Goal: Task Accomplishment & Management: Use online tool/utility

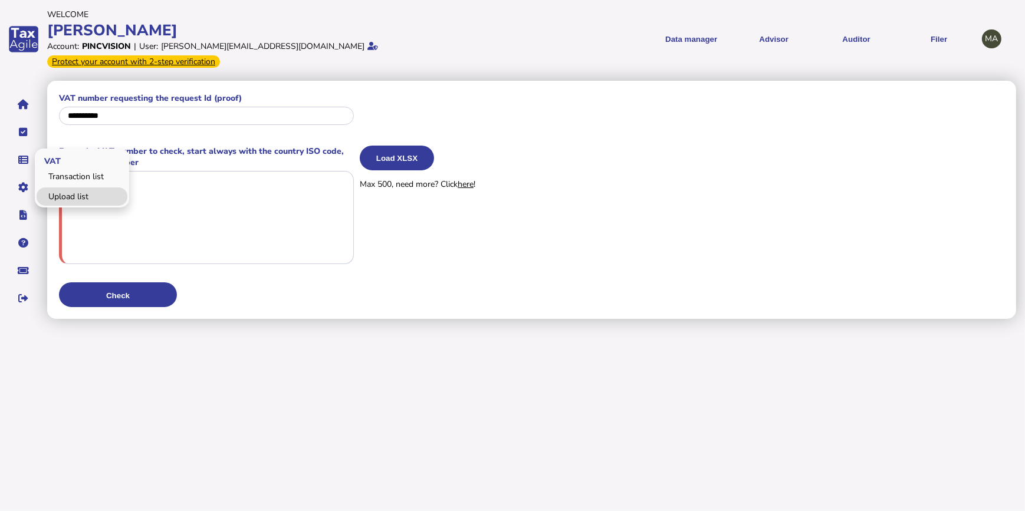
click at [59, 188] on link "Upload list" at bounding box center [82, 197] width 91 height 18
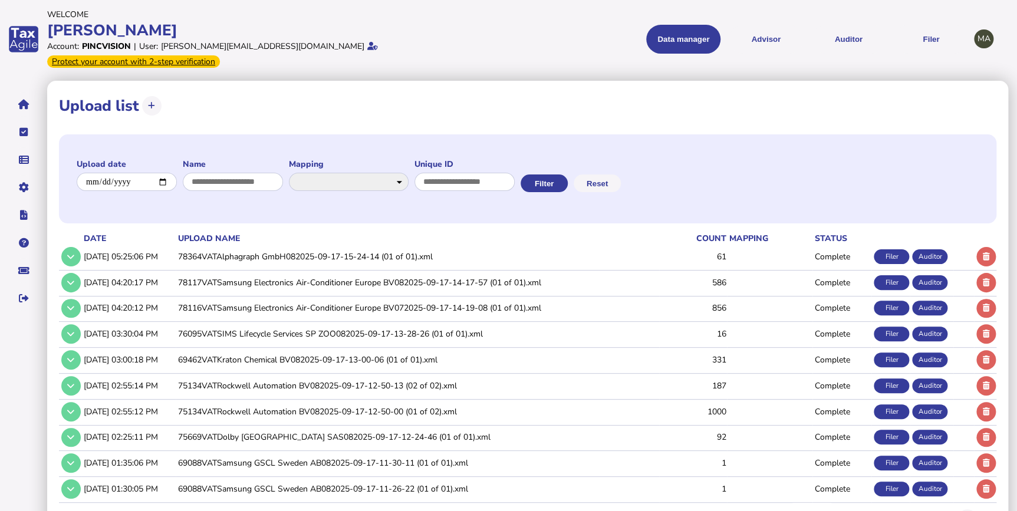
click at [346, 245] on td "78364VATAlphagraph GmbH082025-09-17-15-24-14 (01 of 01).xml" at bounding box center [418, 257] width 484 height 24
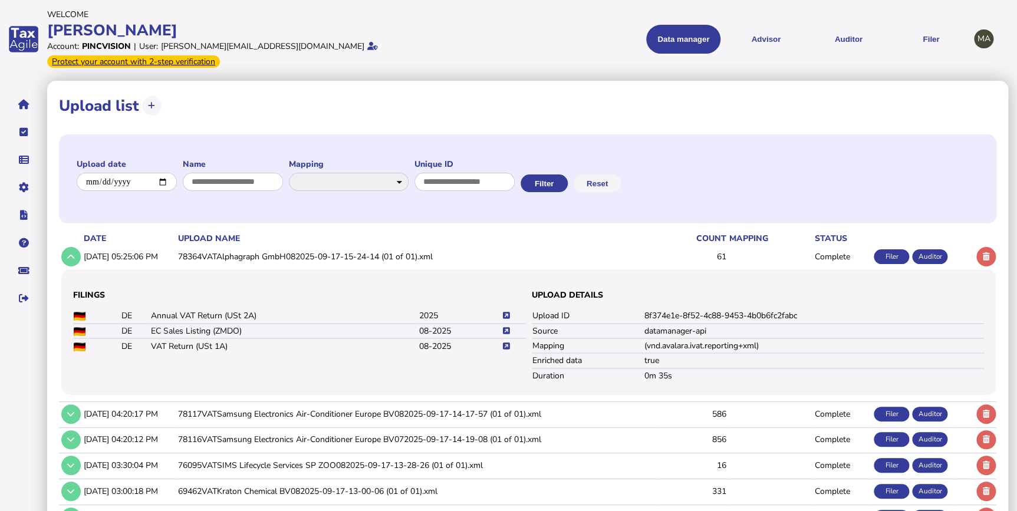
click at [503, 343] on icon at bounding box center [506, 347] width 7 height 8
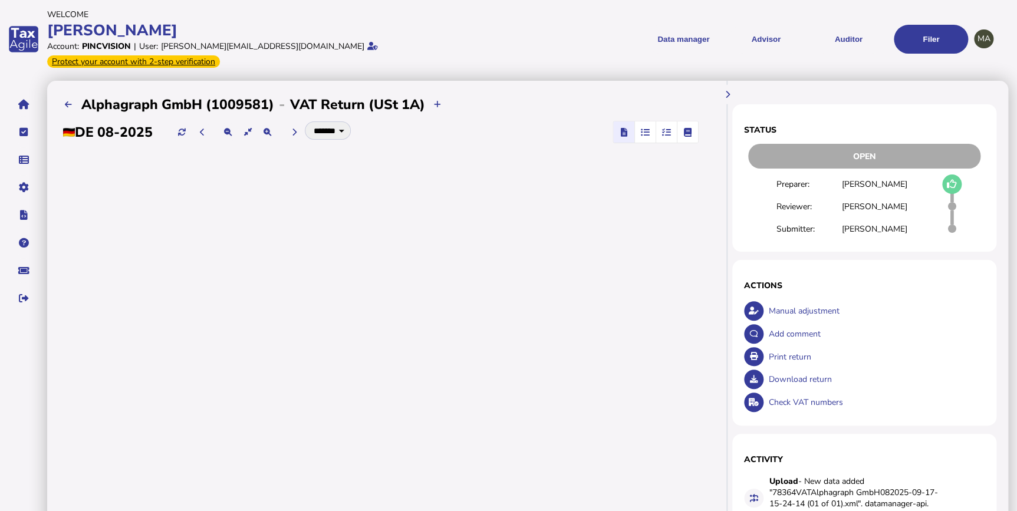
click at [662, 132] on icon "button" at bounding box center [666, 132] width 9 height 1
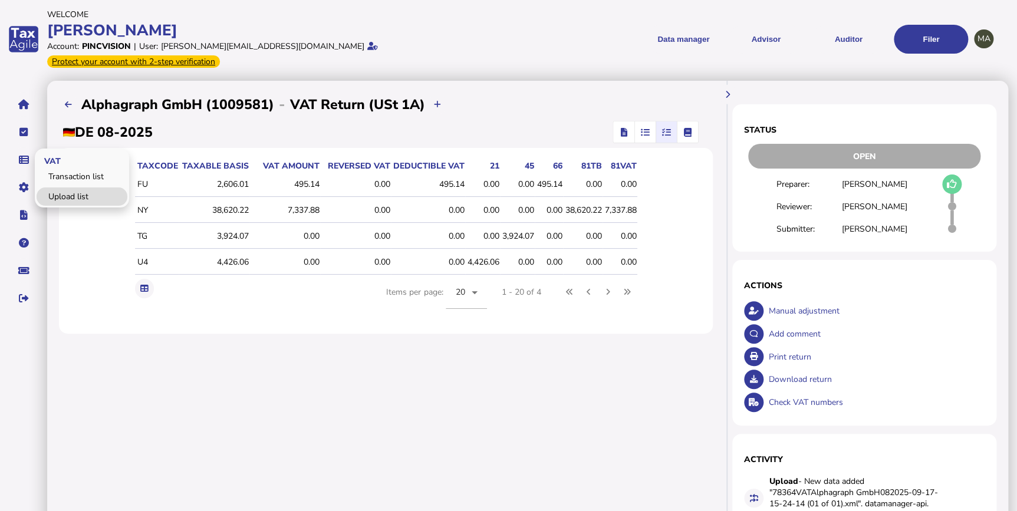
click at [68, 188] on link "Upload list" at bounding box center [82, 197] width 91 height 18
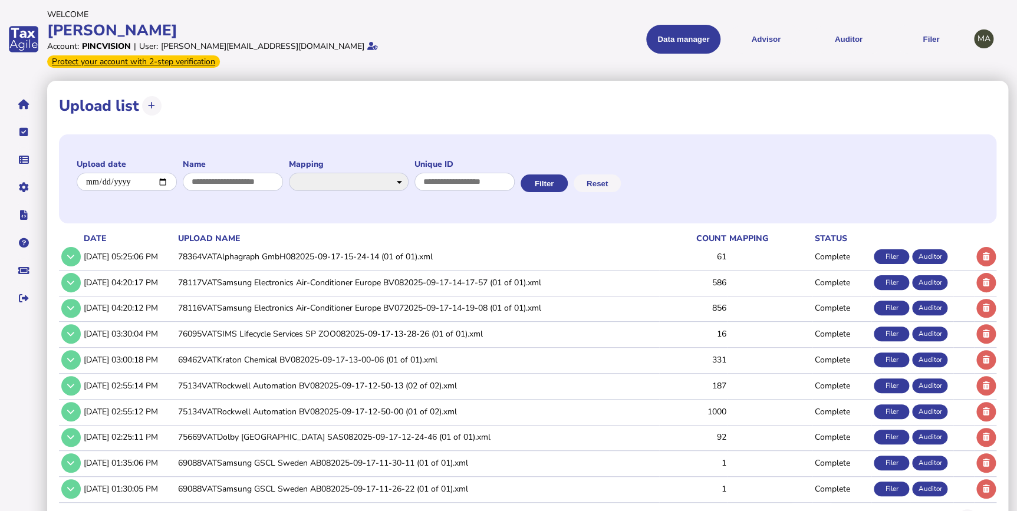
click at [288, 248] on td "78364VATAlphagraph GmbH082025-09-17-15-24-14 (01 of 01).xml" at bounding box center [418, 257] width 484 height 24
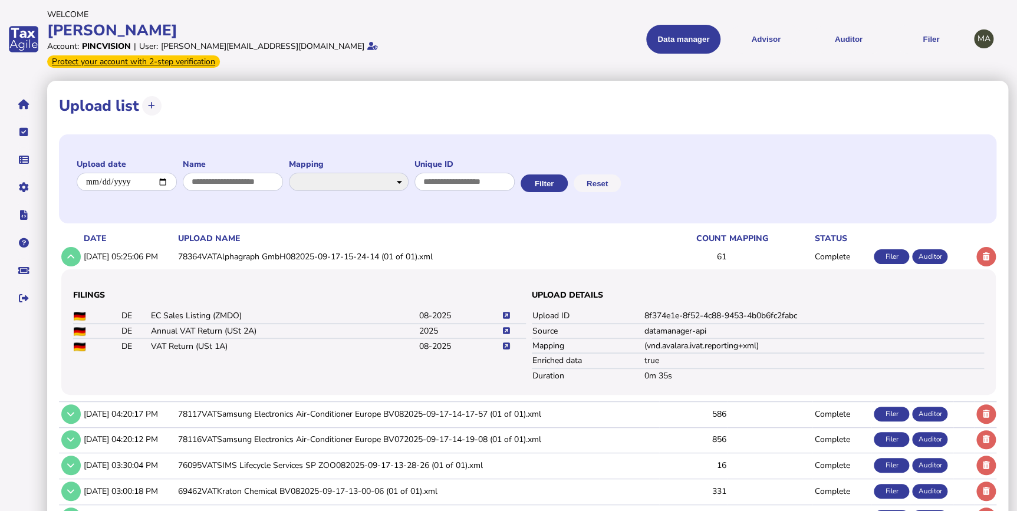
click at [508, 343] on icon at bounding box center [506, 347] width 7 height 8
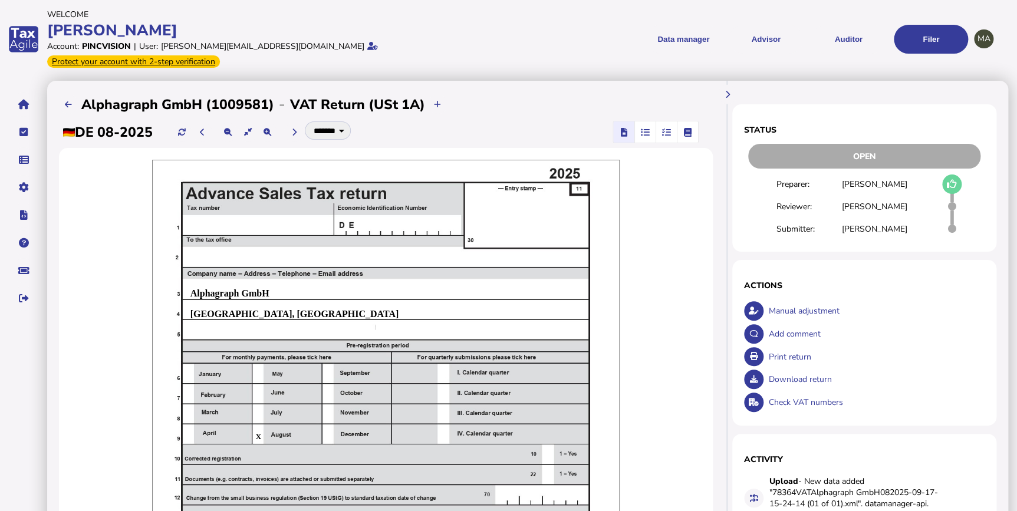
click at [662, 132] on icon "button" at bounding box center [666, 132] width 9 height 1
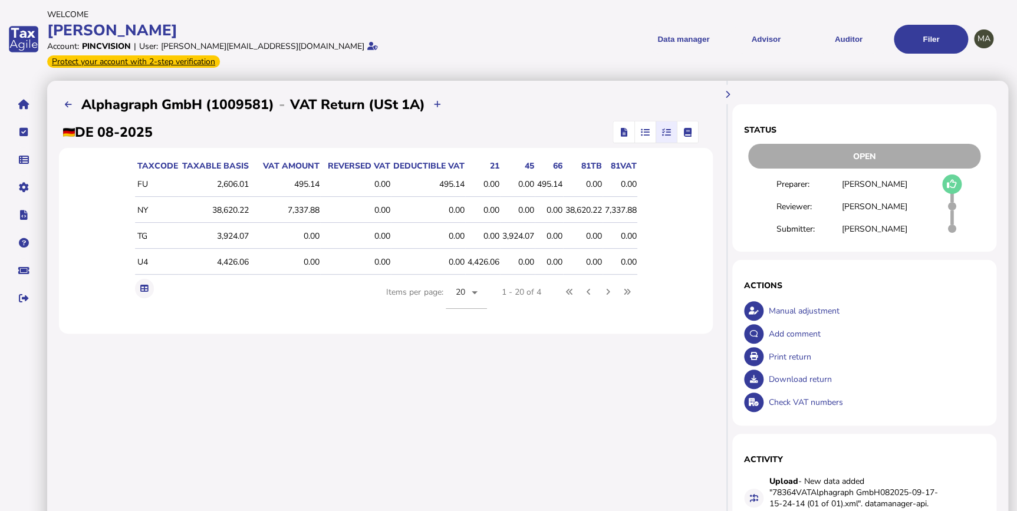
click at [252, 179] on div "495.14" at bounding box center [286, 184] width 68 height 11
click at [615, 121] on span "button" at bounding box center [623, 131] width 17 height 21
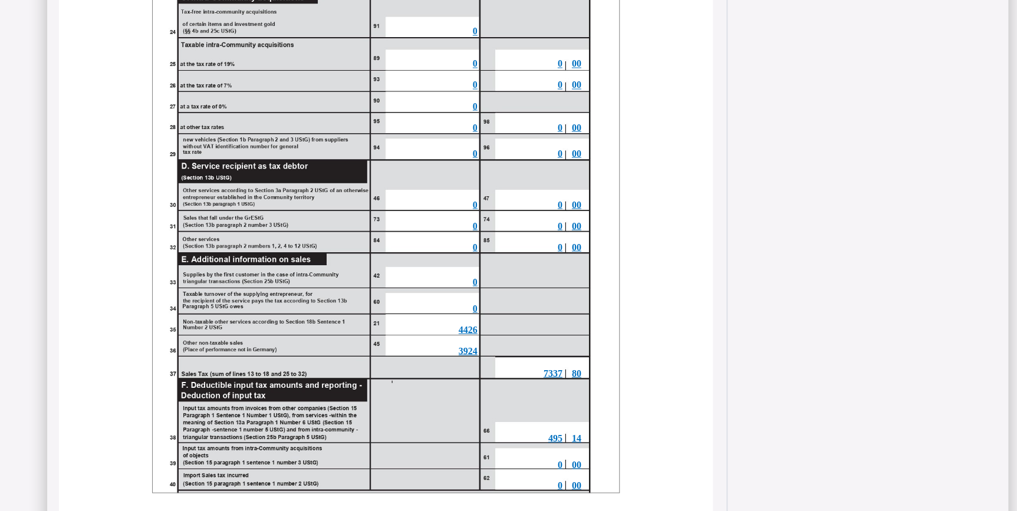
scroll to position [1072, 0]
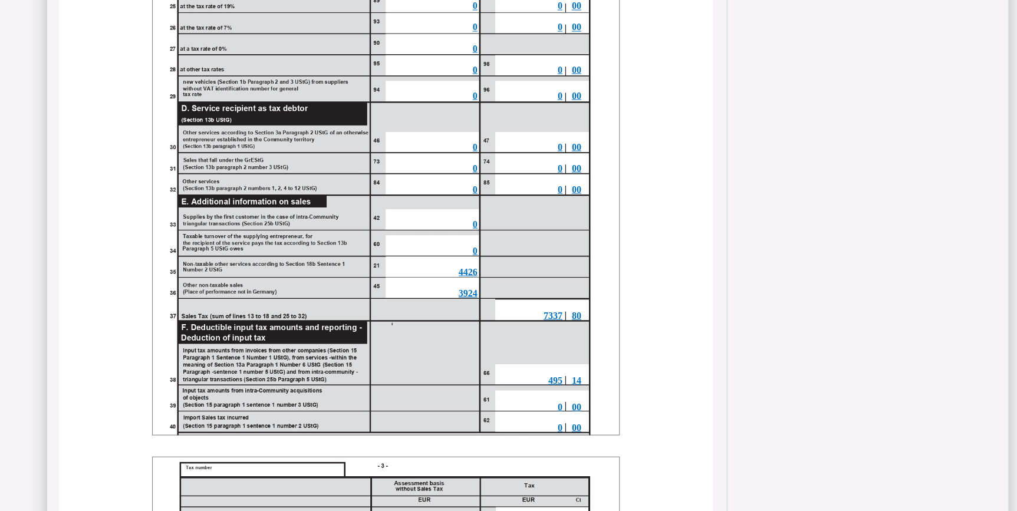
click at [510, 375] on div "495" at bounding box center [533, 380] width 59 height 11
click at [548, 375] on span "495" at bounding box center [555, 380] width 14 height 10
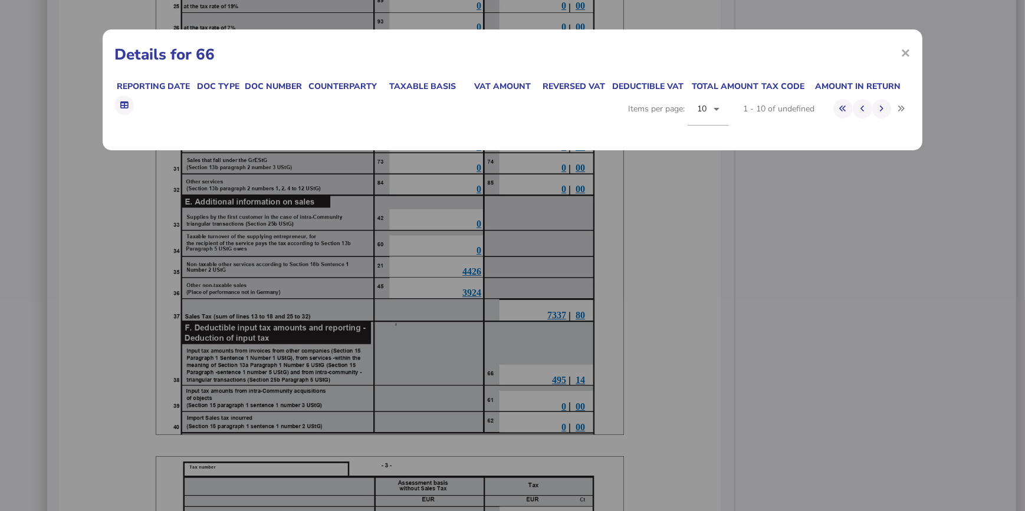
click at [519, 372] on div "× Details for 66 Reporting date Doc type Doc number Counterparty Taxable basis …" at bounding box center [512, 255] width 1025 height 511
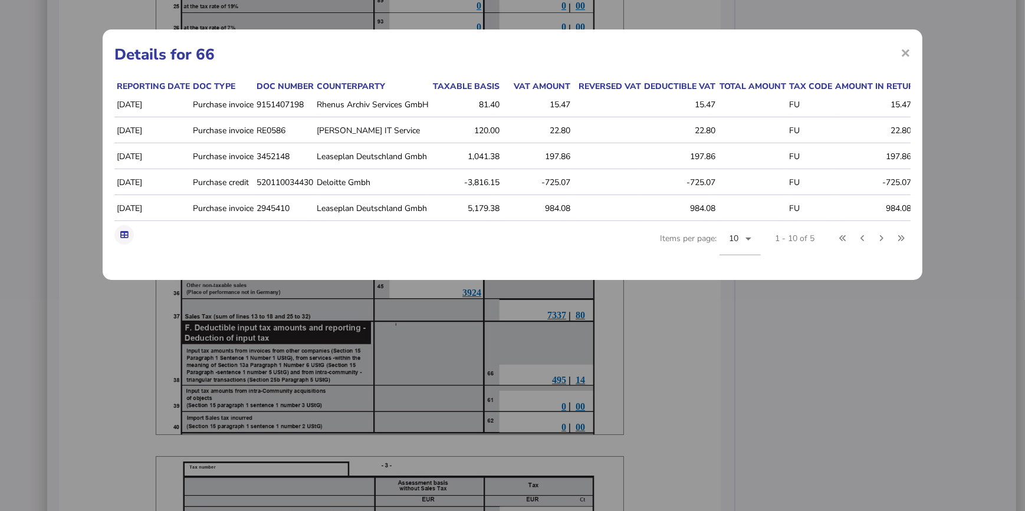
drag, startPoint x: 519, startPoint y: 372, endPoint x: 542, endPoint y: 248, distance: 125.4
click at [542, 248] on div "Reporting date Doc type Doc number Counterparty Taxable basis VAT amount Revers…" at bounding box center [512, 174] width 796 height 188
click at [906, 51] on span "×" at bounding box center [906, 52] width 10 height 22
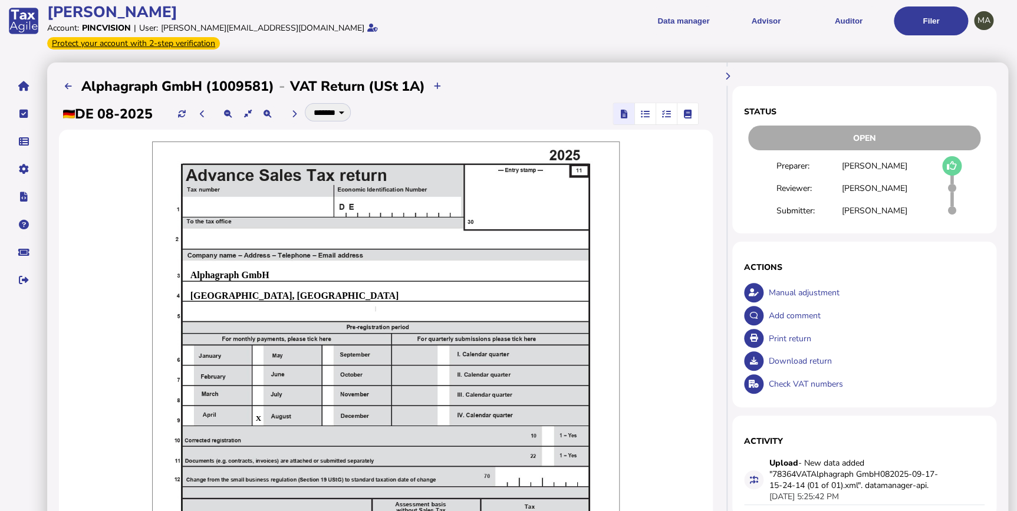
scroll to position [0, 0]
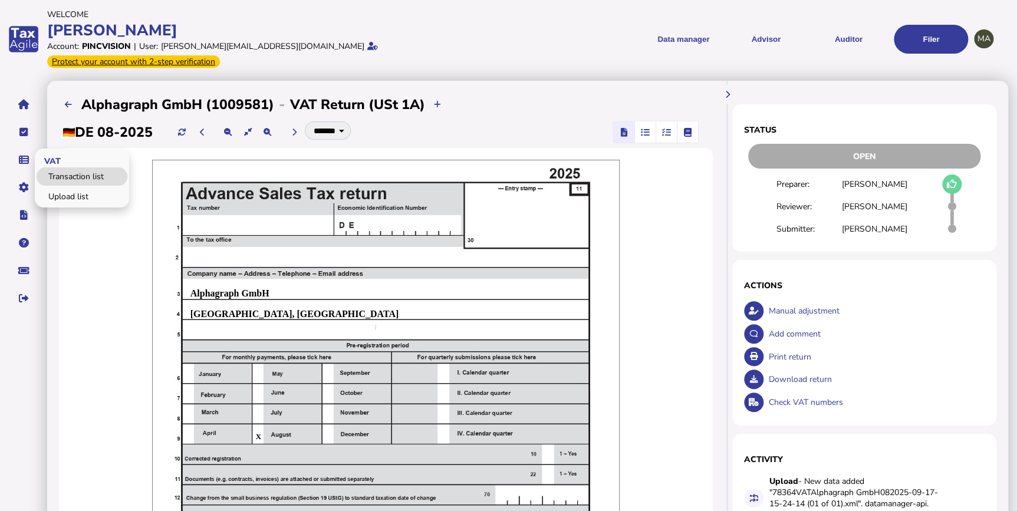
click at [63, 171] on link "Transaction list" at bounding box center [82, 176] width 91 height 18
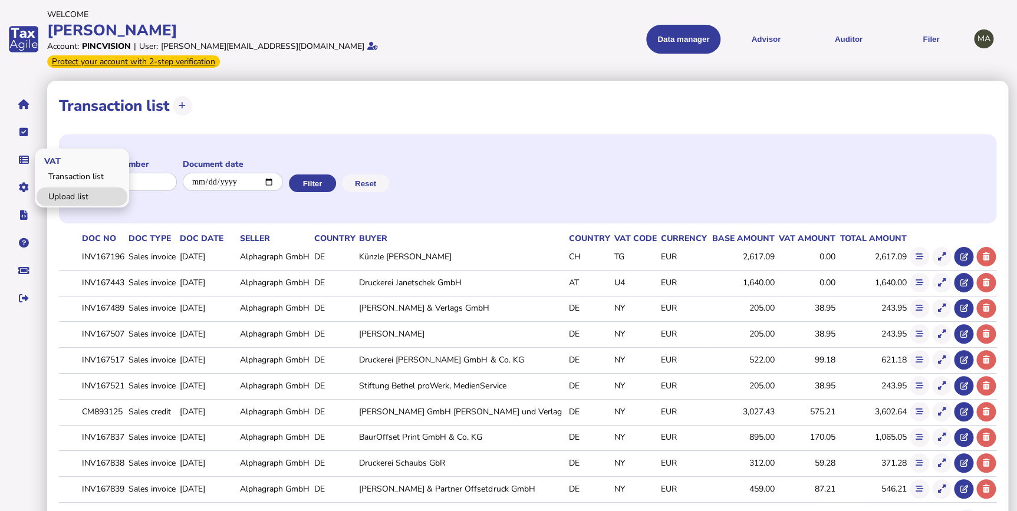
click at [67, 188] on link "Upload list" at bounding box center [82, 197] width 91 height 18
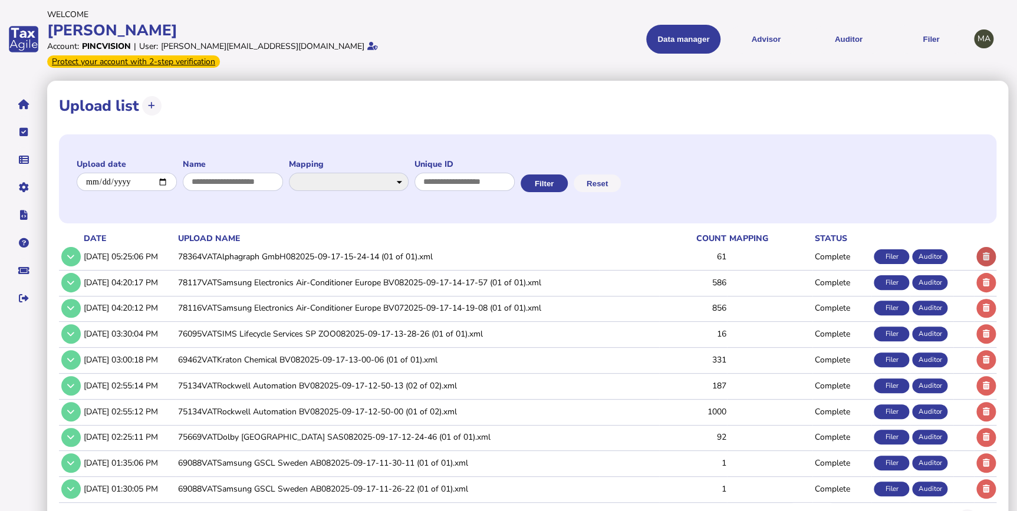
click at [982, 247] on button at bounding box center [986, 256] width 19 height 19
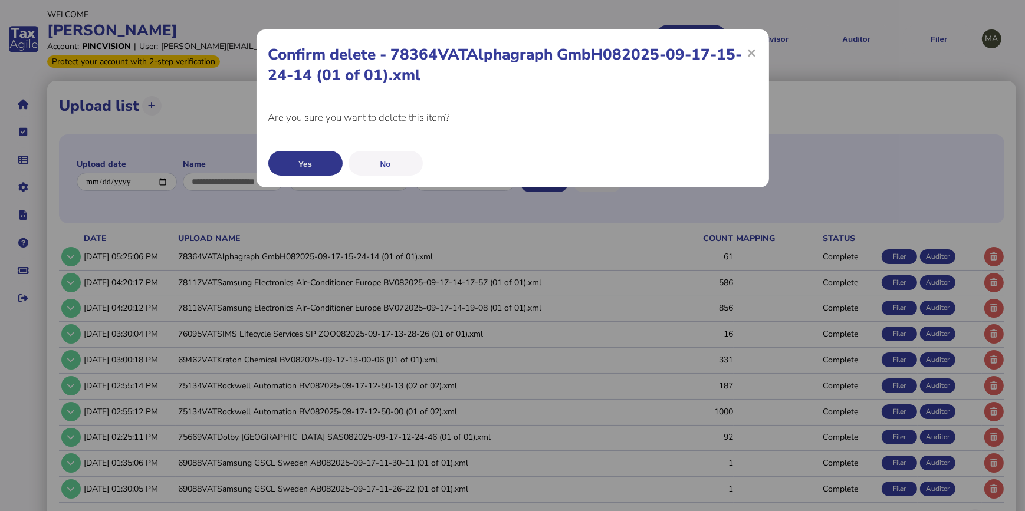
click at [302, 163] on button "Yes" at bounding box center [305, 163] width 74 height 25
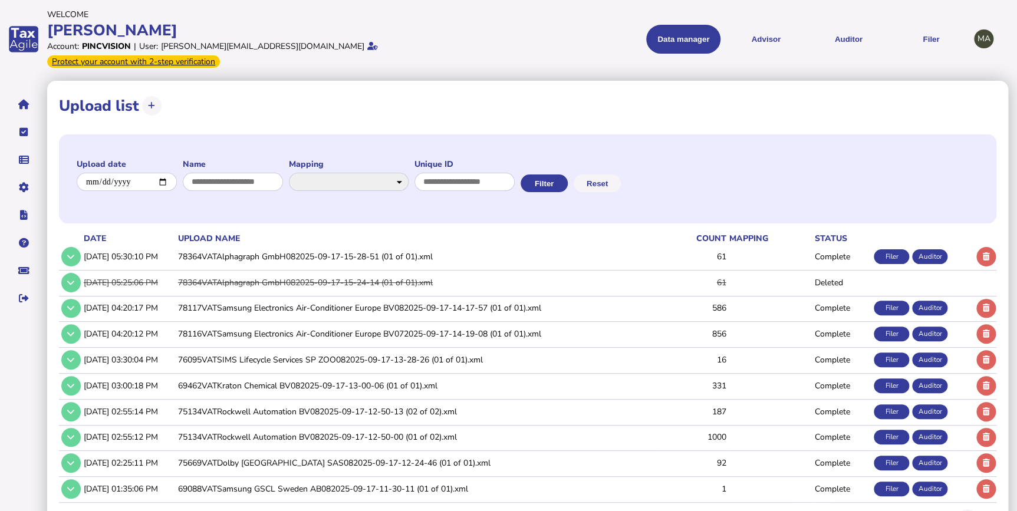
click at [191, 245] on td "78364VATAlphagraph GmbH082025-09-17-15-28-51 (01 of 01).xml" at bounding box center [418, 257] width 484 height 24
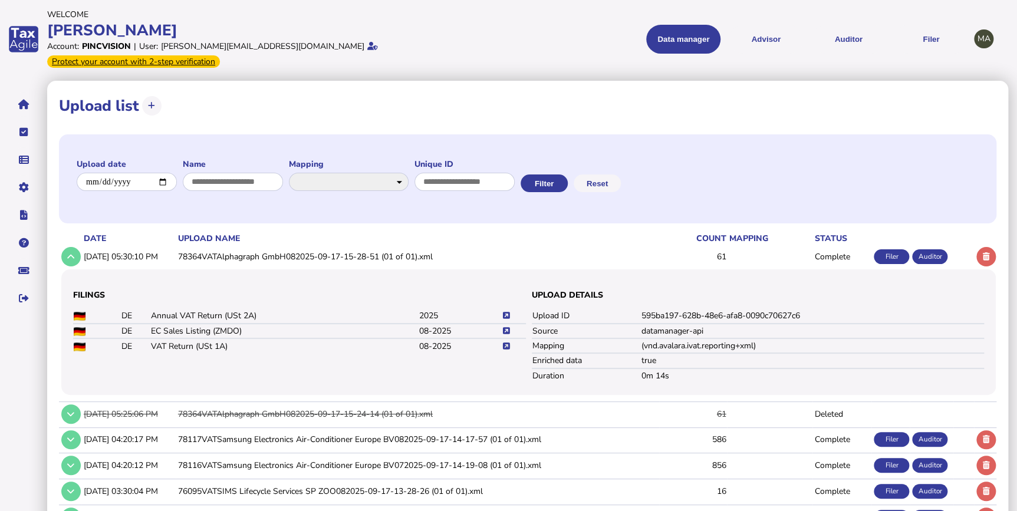
click at [506, 343] on icon at bounding box center [506, 347] width 7 height 8
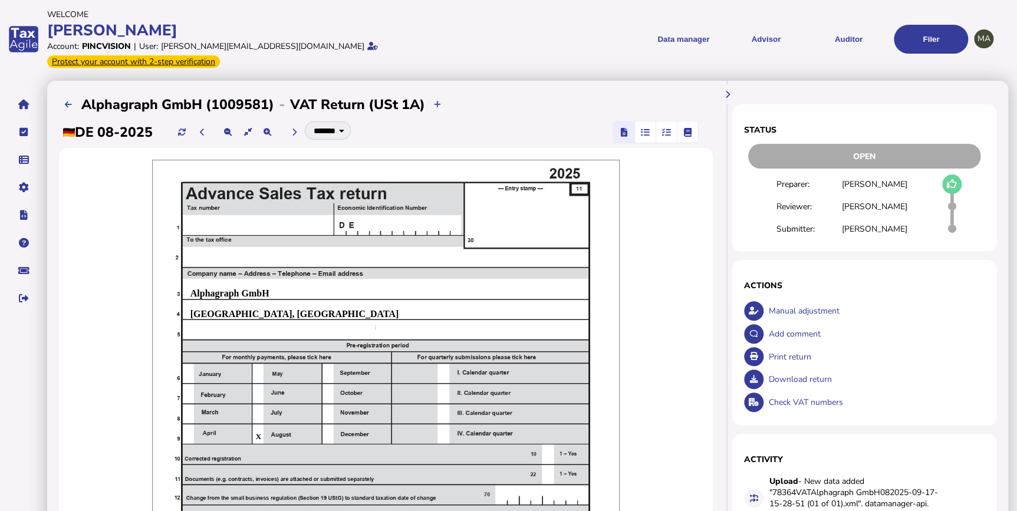
click at [662, 132] on icon "button" at bounding box center [666, 132] width 9 height 1
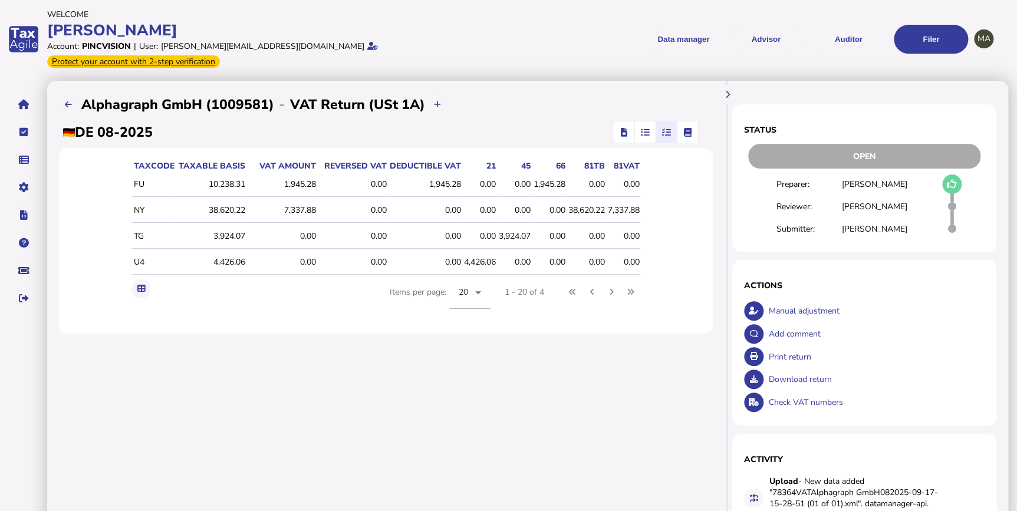
click at [620, 132] on icon "button" at bounding box center [623, 132] width 6 height 1
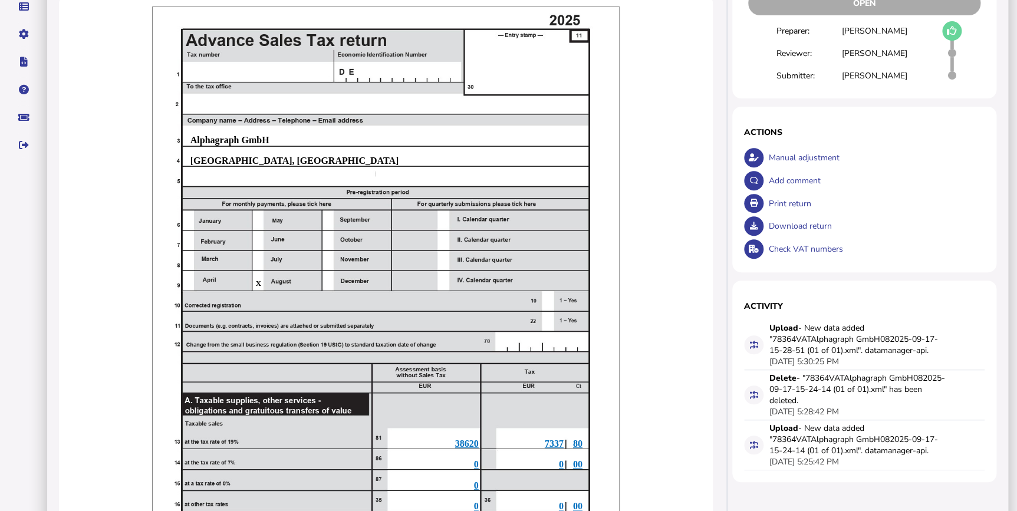
scroll to position [153, 0]
click at [766, 193] on div "Print return" at bounding box center [875, 204] width 219 height 23
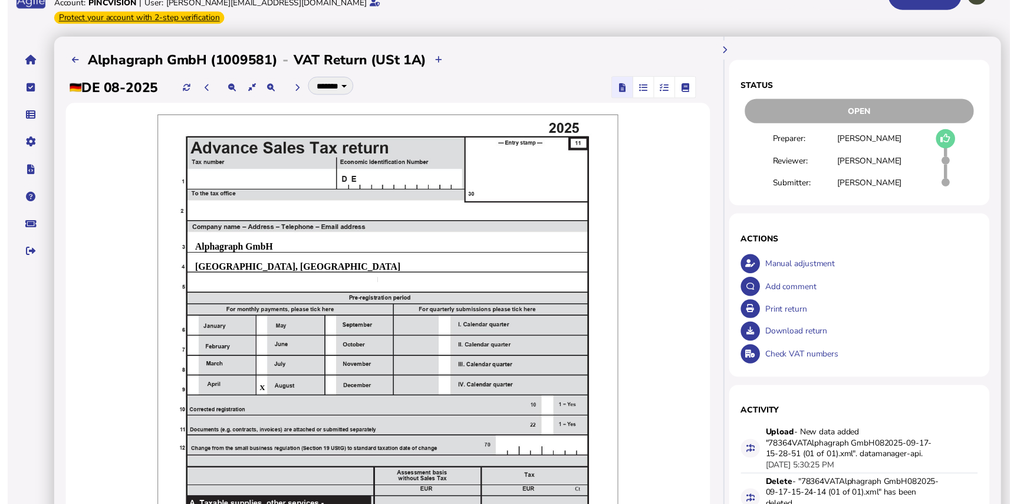
scroll to position [0, 0]
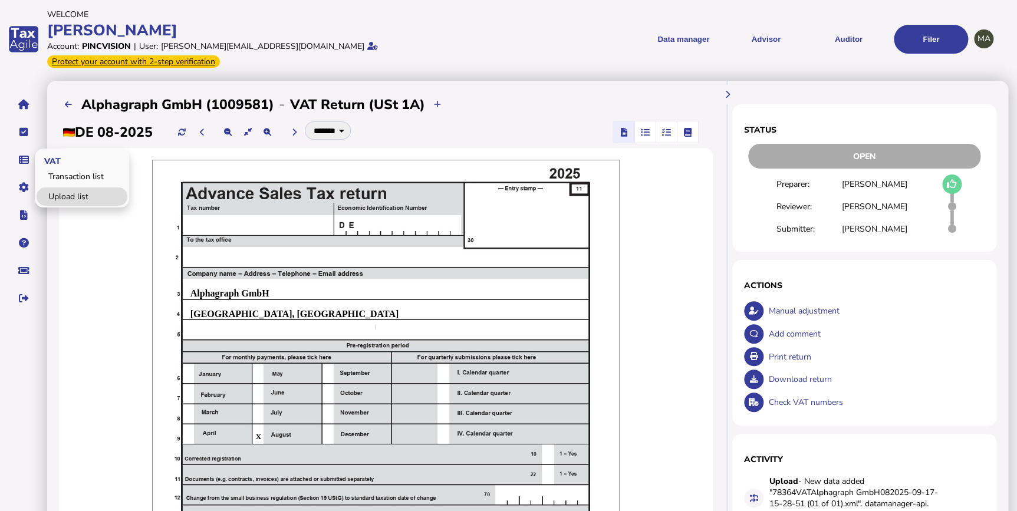
click at [64, 188] on link "Upload list" at bounding box center [82, 197] width 91 height 18
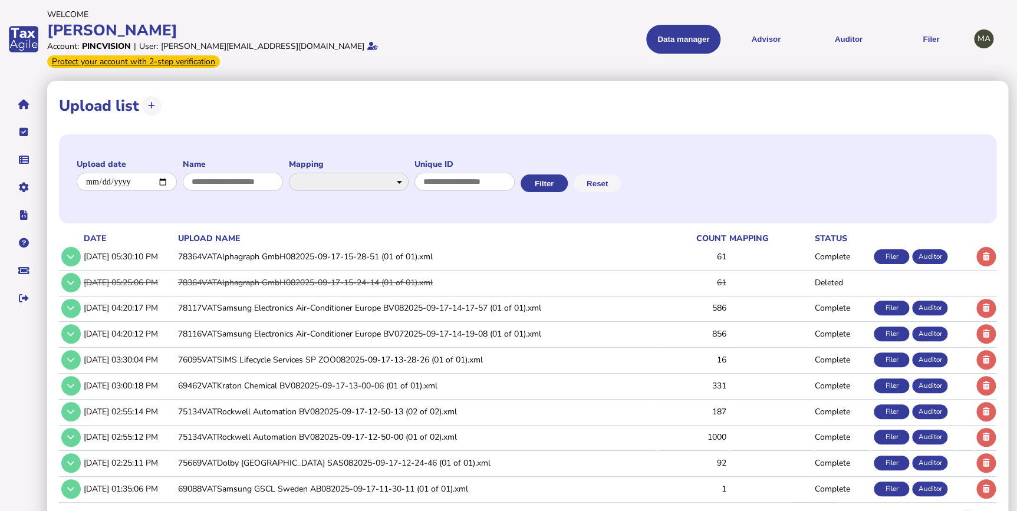
click at [271, 248] on td "78364VATAlphagraph GmbH082025-09-17-15-28-51 (01 of 01).xml" at bounding box center [418, 257] width 484 height 24
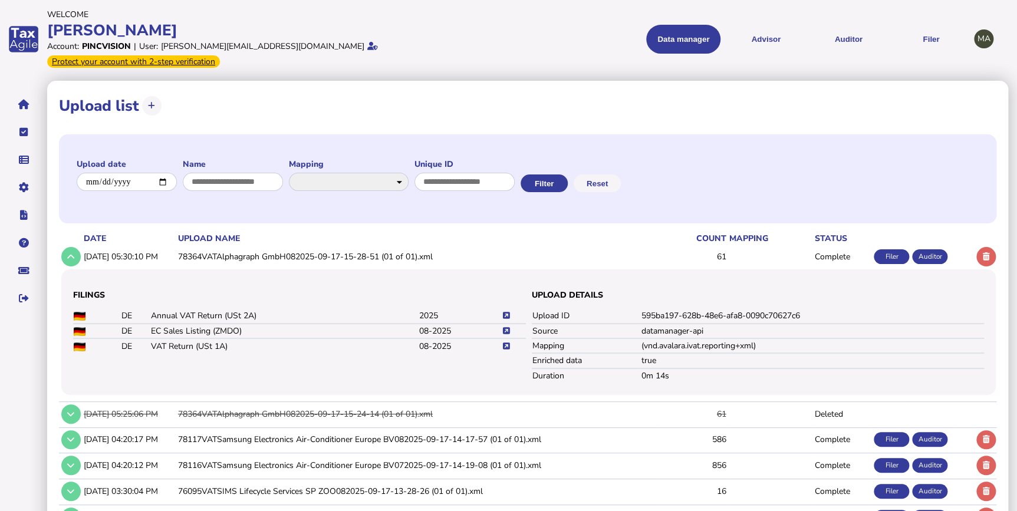
click at [506, 327] on icon at bounding box center [506, 331] width 7 height 8
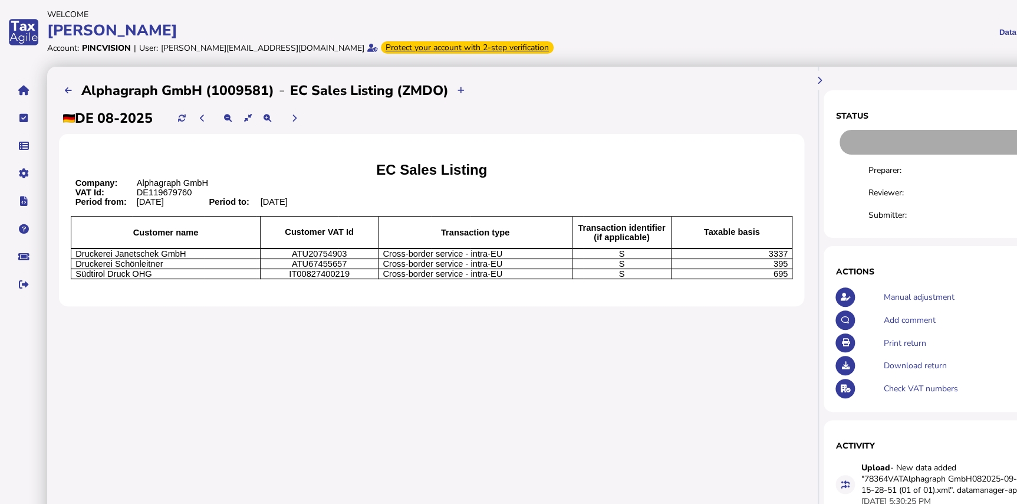
click at [665, 355] on div "**********" at bounding box center [431, 350] width 769 height 567
